Goal: Find specific page/section: Find specific page/section

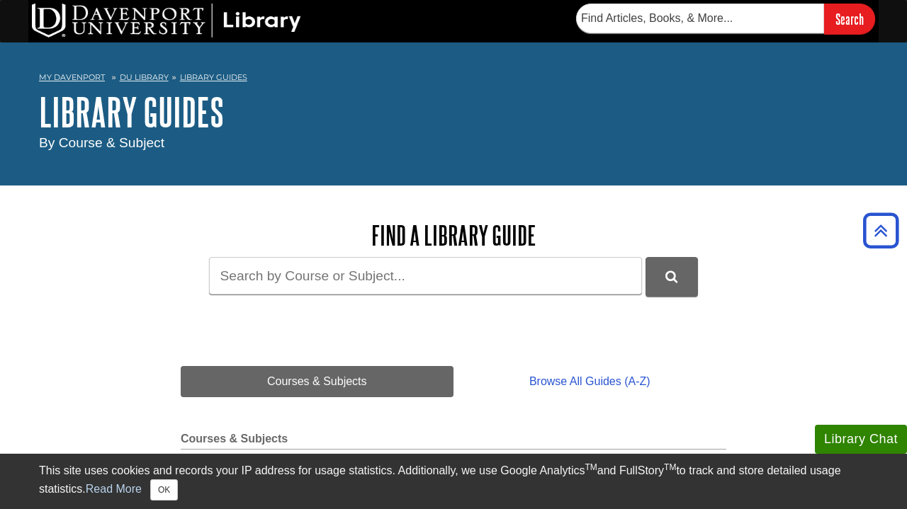
scroll to position [445, 0]
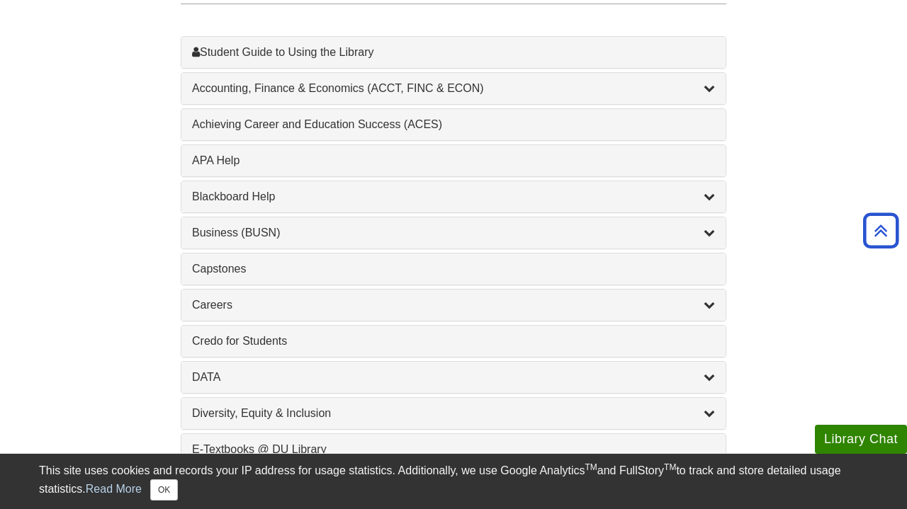
click at [425, 119] on div "Achieving Career and Education Success (ACES) , 1 guides" at bounding box center [453, 124] width 523 height 17
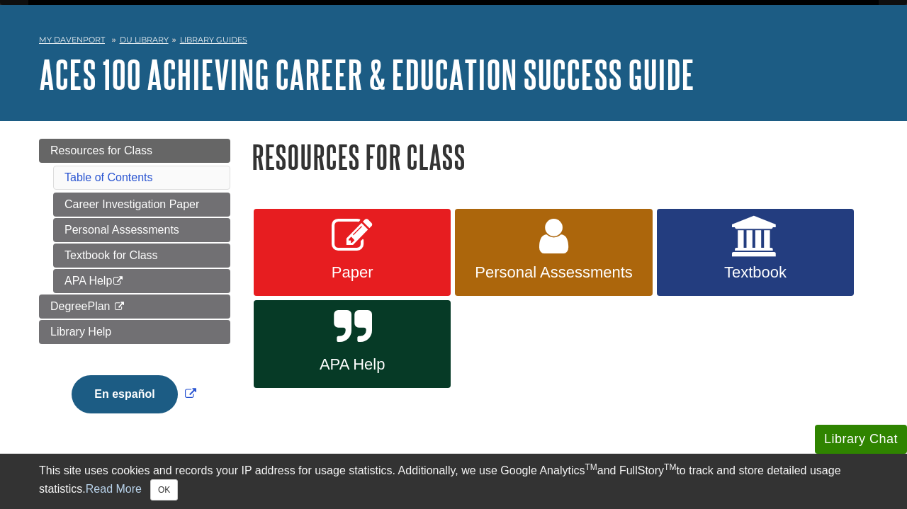
scroll to position [40, 0]
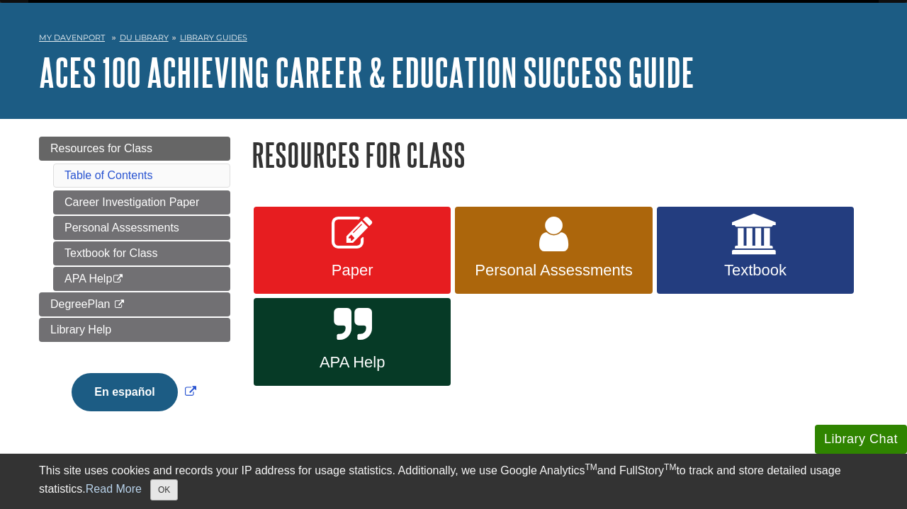
click at [168, 485] on button "OK" at bounding box center [164, 489] width 28 height 21
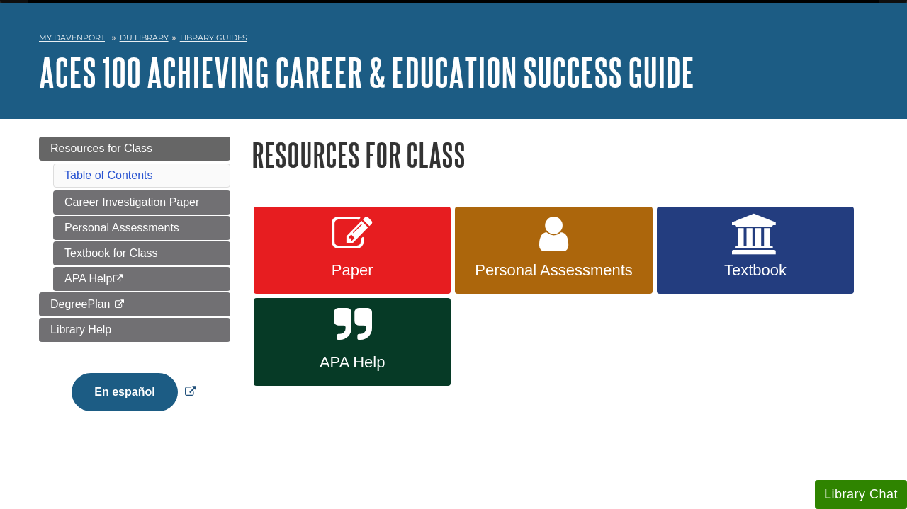
click at [134, 402] on button "En español" at bounding box center [125, 392] width 106 height 38
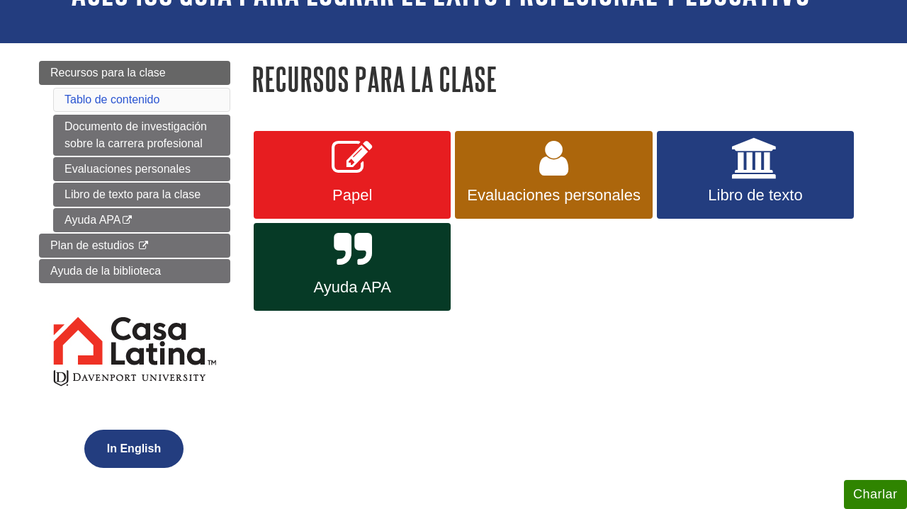
scroll to position [110, 0]
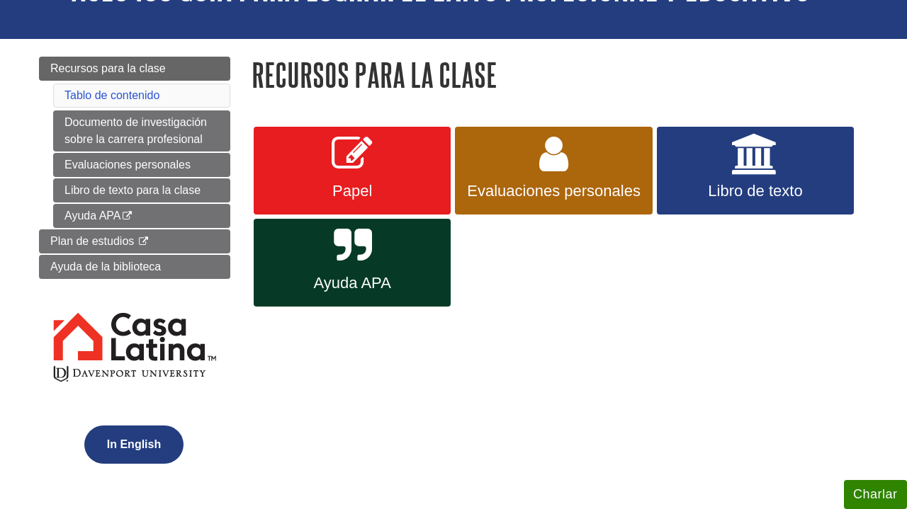
click at [131, 454] on button "In English" at bounding box center [133, 445] width 99 height 38
